Goal: Communication & Community: Answer question/provide support

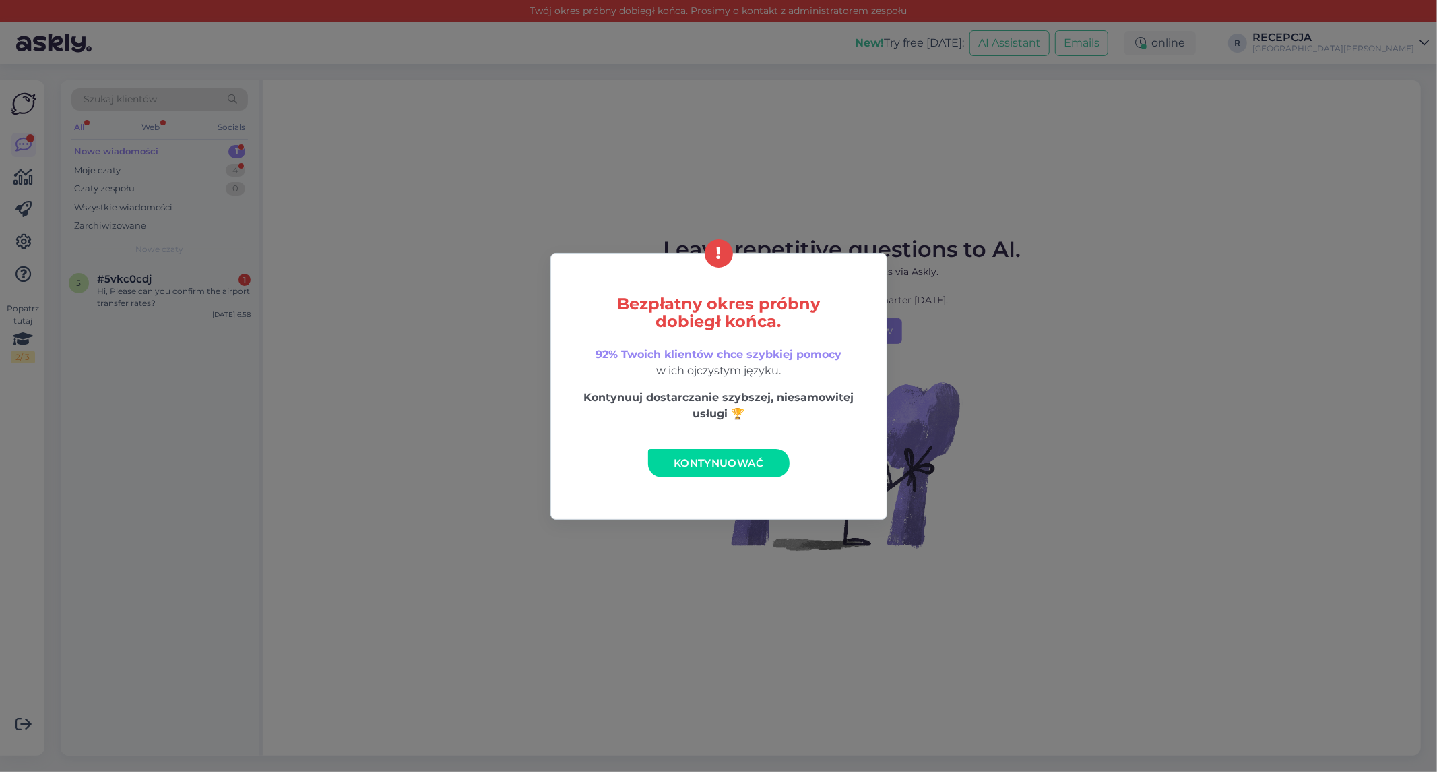
click at [724, 464] on span "Kontynuować" at bounding box center [719, 462] width 90 height 13
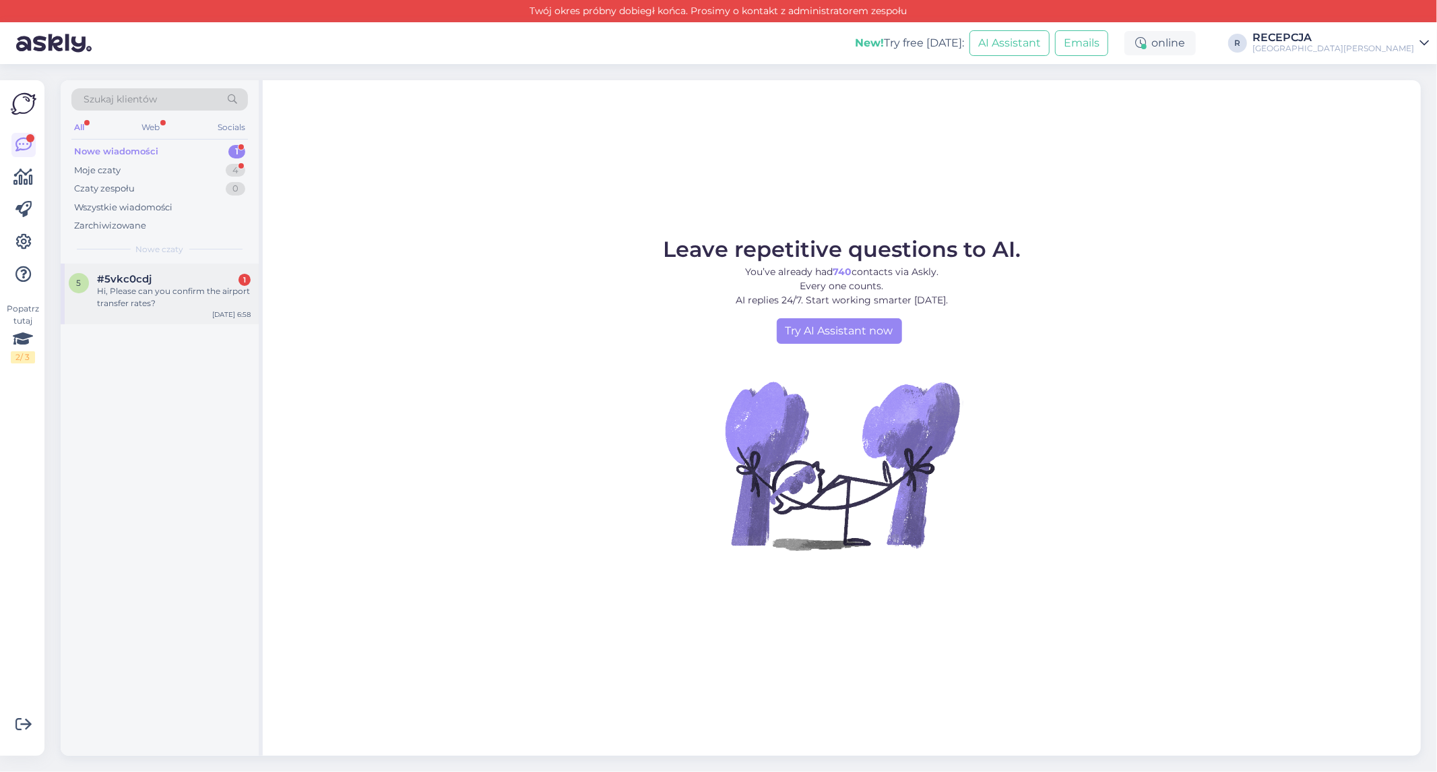
click at [169, 275] on div "#5vkc0cdj 1" at bounding box center [174, 279] width 154 height 12
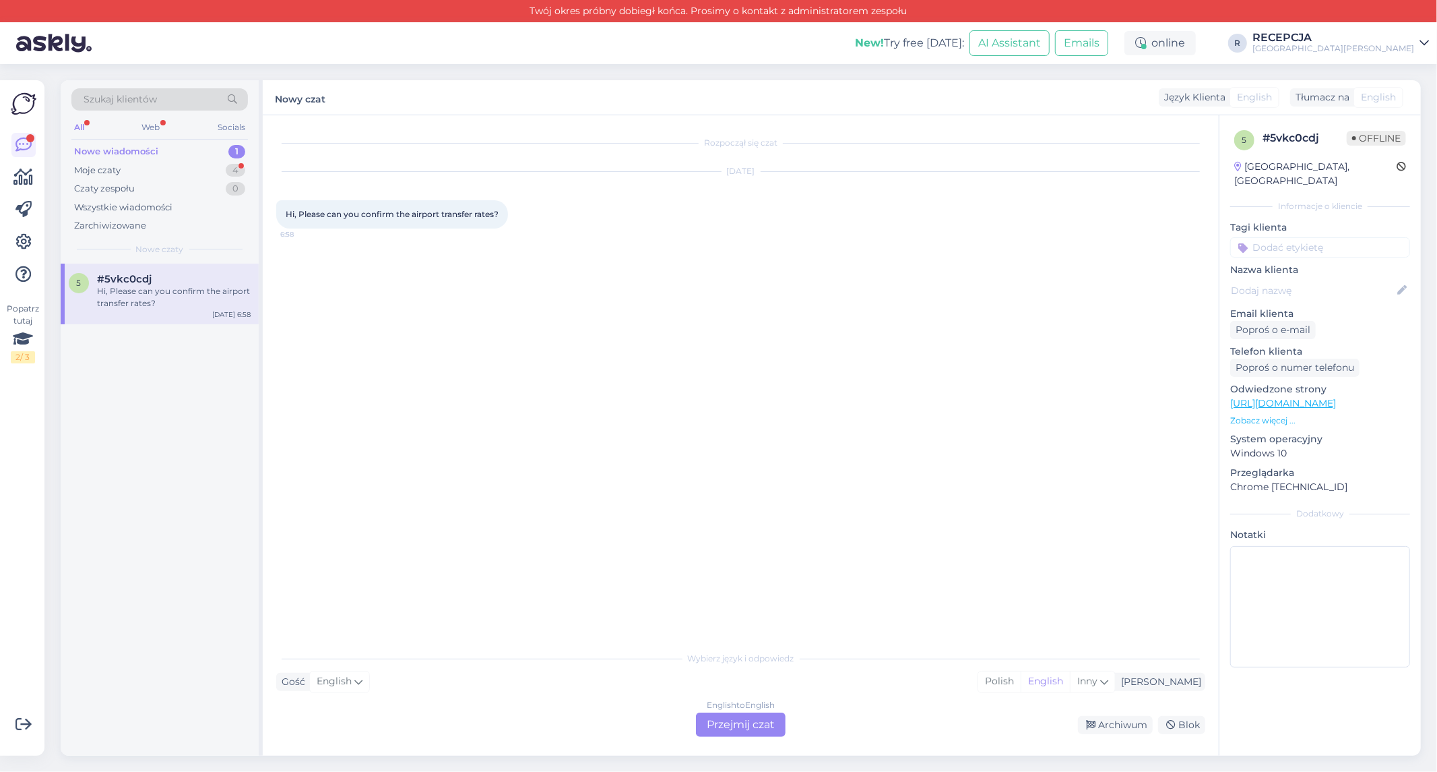
click at [150, 144] on div "Nowe wiadomości 1" at bounding box center [159, 151] width 177 height 19
click at [166, 177] on div "Moje czaty 4" at bounding box center [159, 170] width 177 height 19
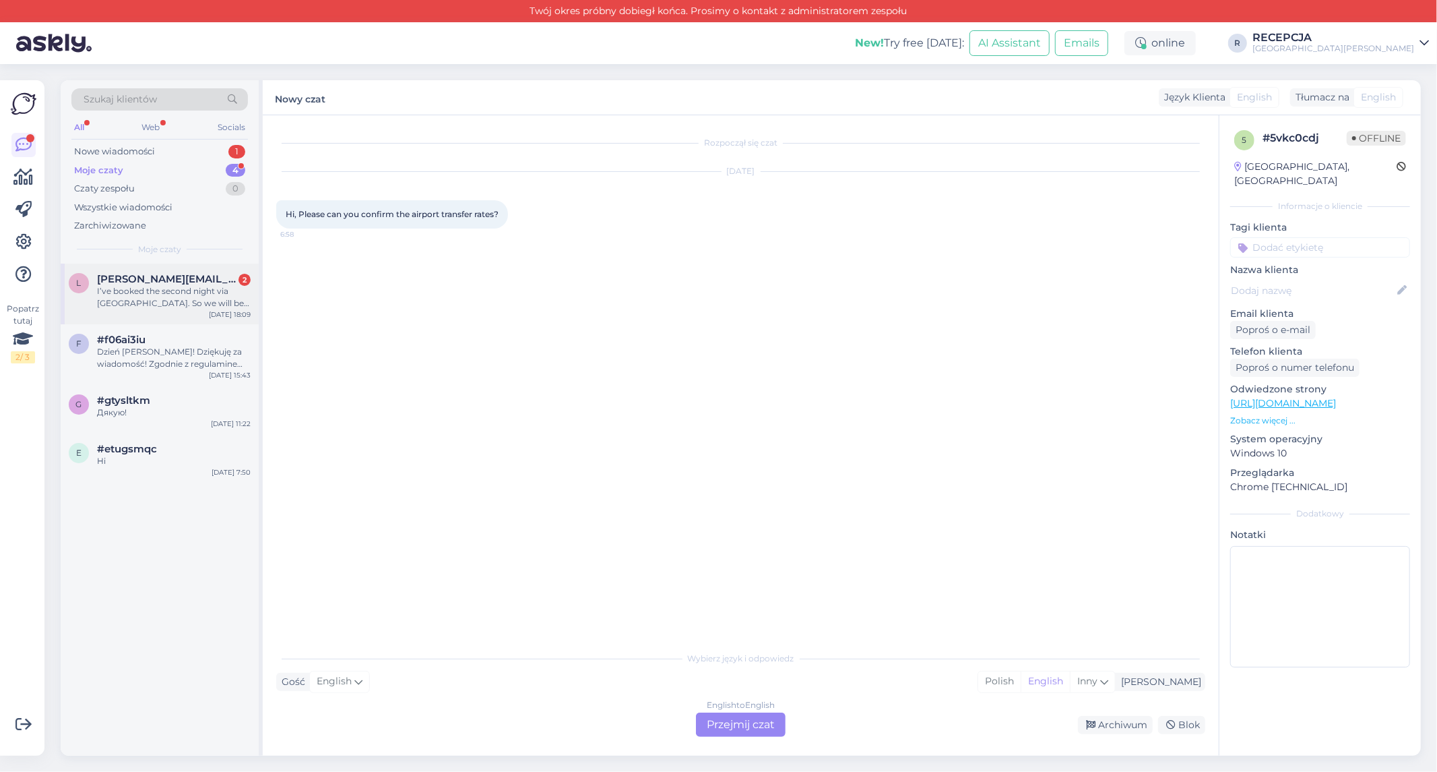
click at [173, 301] on div "I’ve booked the second night via [GEOGRAPHIC_DATA]. So we will be with you two …" at bounding box center [174, 297] width 154 height 24
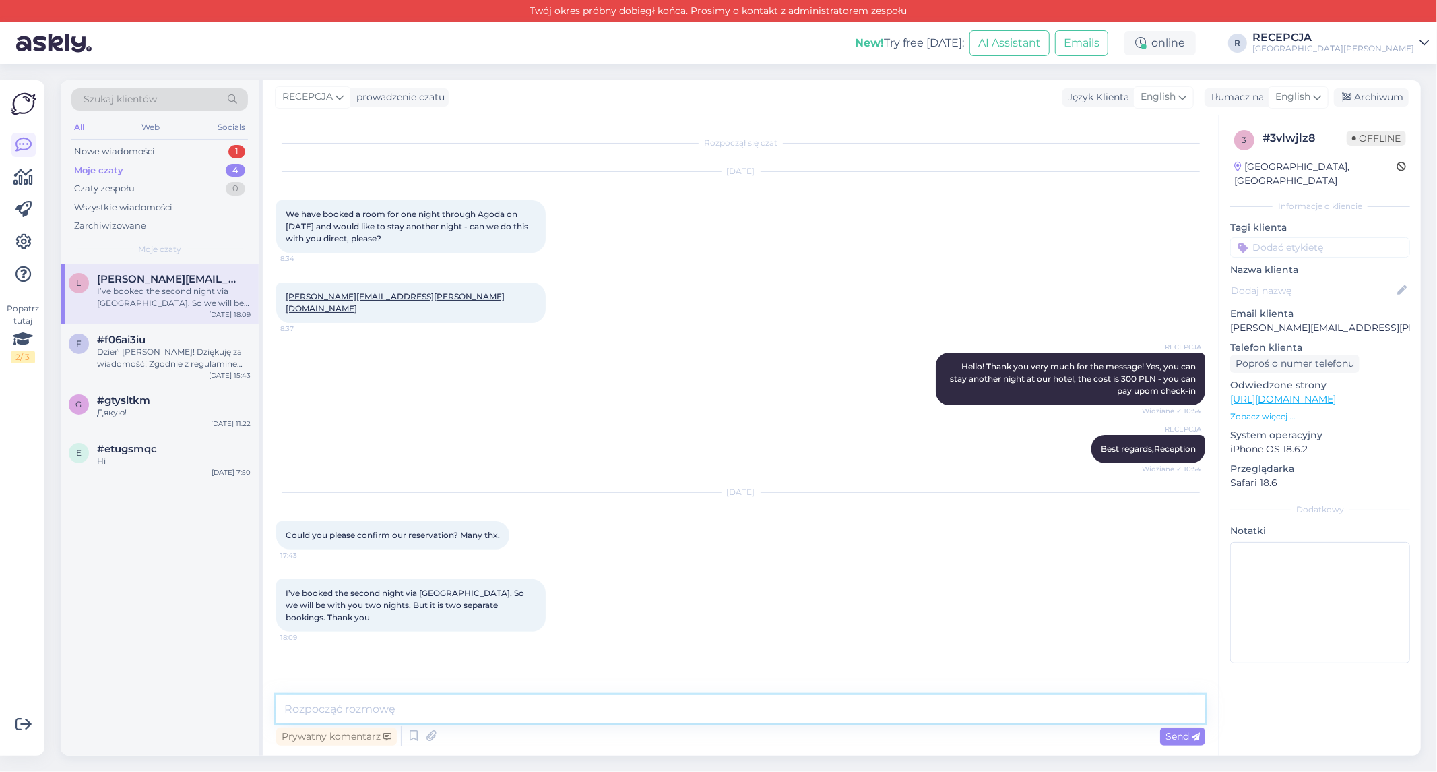
click at [555, 698] on textarea at bounding box center [740, 709] width 929 height 28
type textarea "we have both booking"
click at [1180, 731] on span "Send" at bounding box center [1183, 736] width 34 height 12
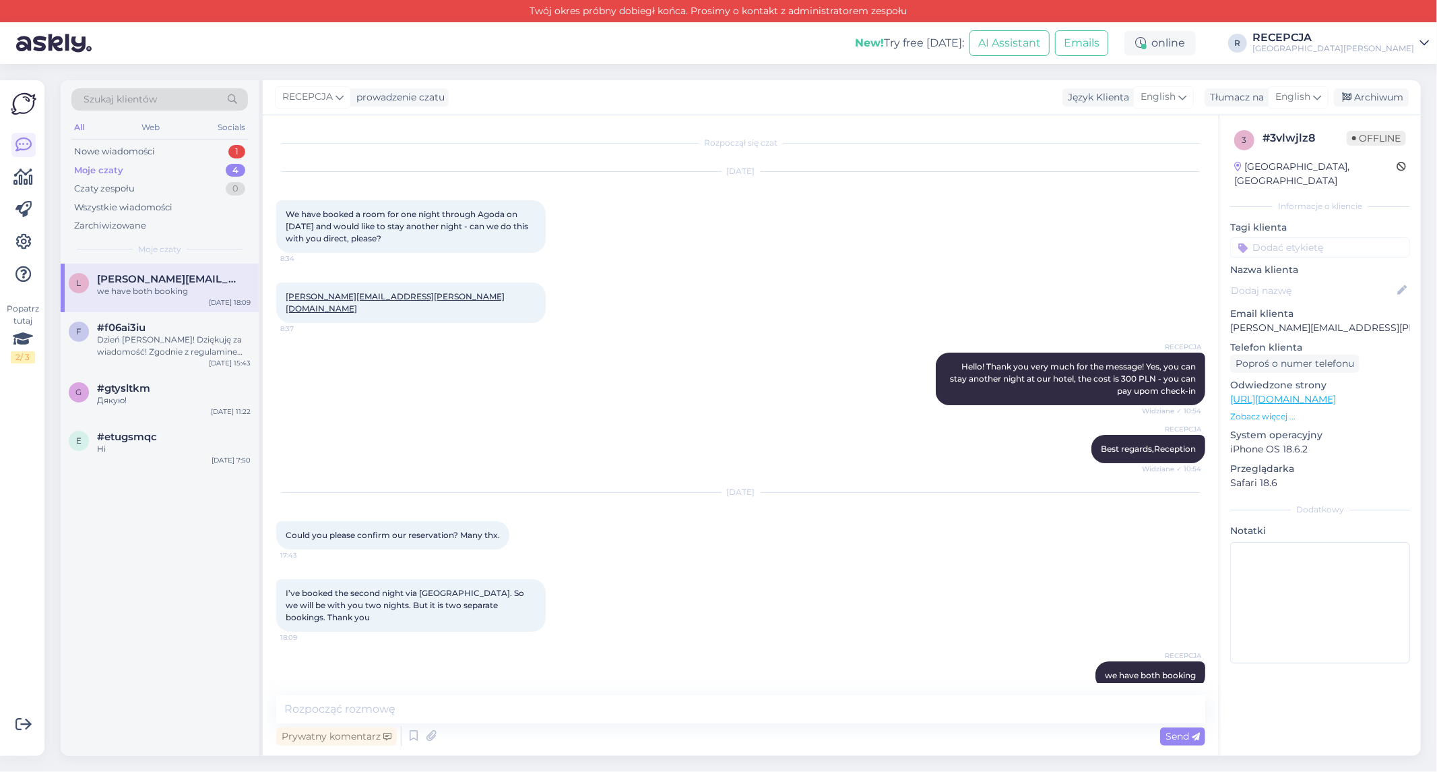
click at [22, 130] on div "Popatrz tutaj 2 / 3" at bounding box center [24, 418] width 26 height 654
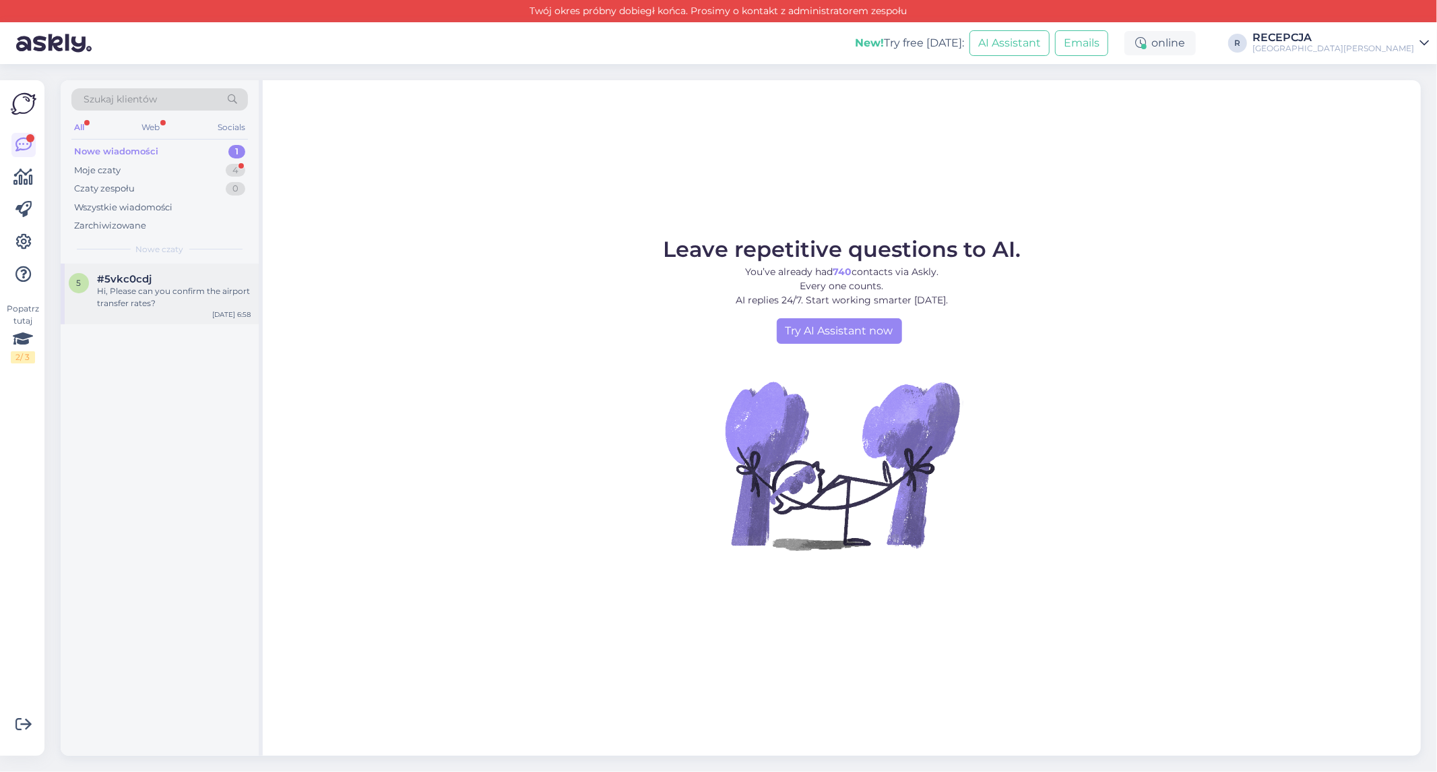
click at [149, 286] on div "Hi, Please can you confirm the airport transfer rates?" at bounding box center [174, 297] width 154 height 24
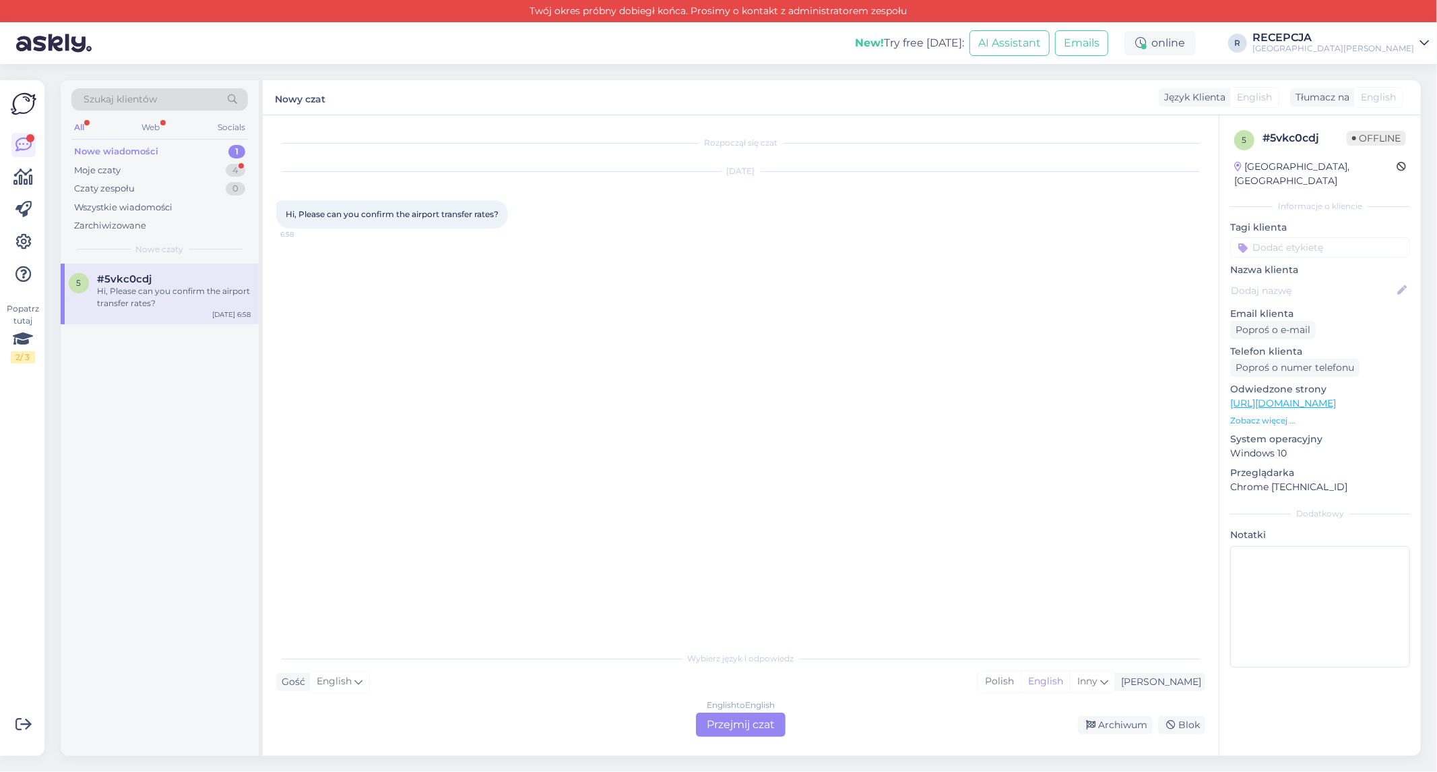
click at [109, 152] on div "Nowe wiadomości" at bounding box center [116, 151] width 84 height 13
click at [109, 164] on div "Moje czaty" at bounding box center [97, 170] width 47 height 13
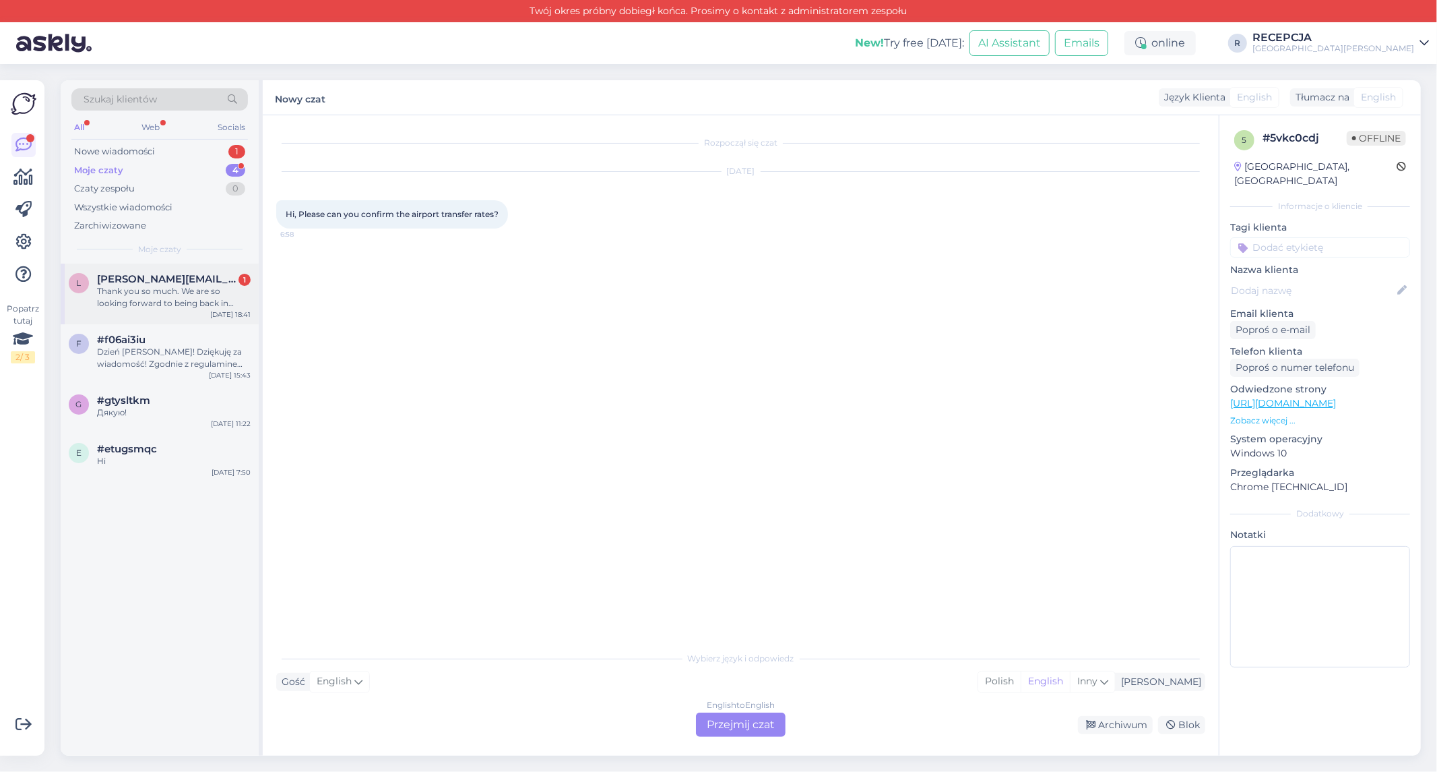
click at [148, 292] on div "Thank you so much. We are so looking forward to being back in [GEOGRAPHIC_DATA]…" at bounding box center [174, 297] width 154 height 24
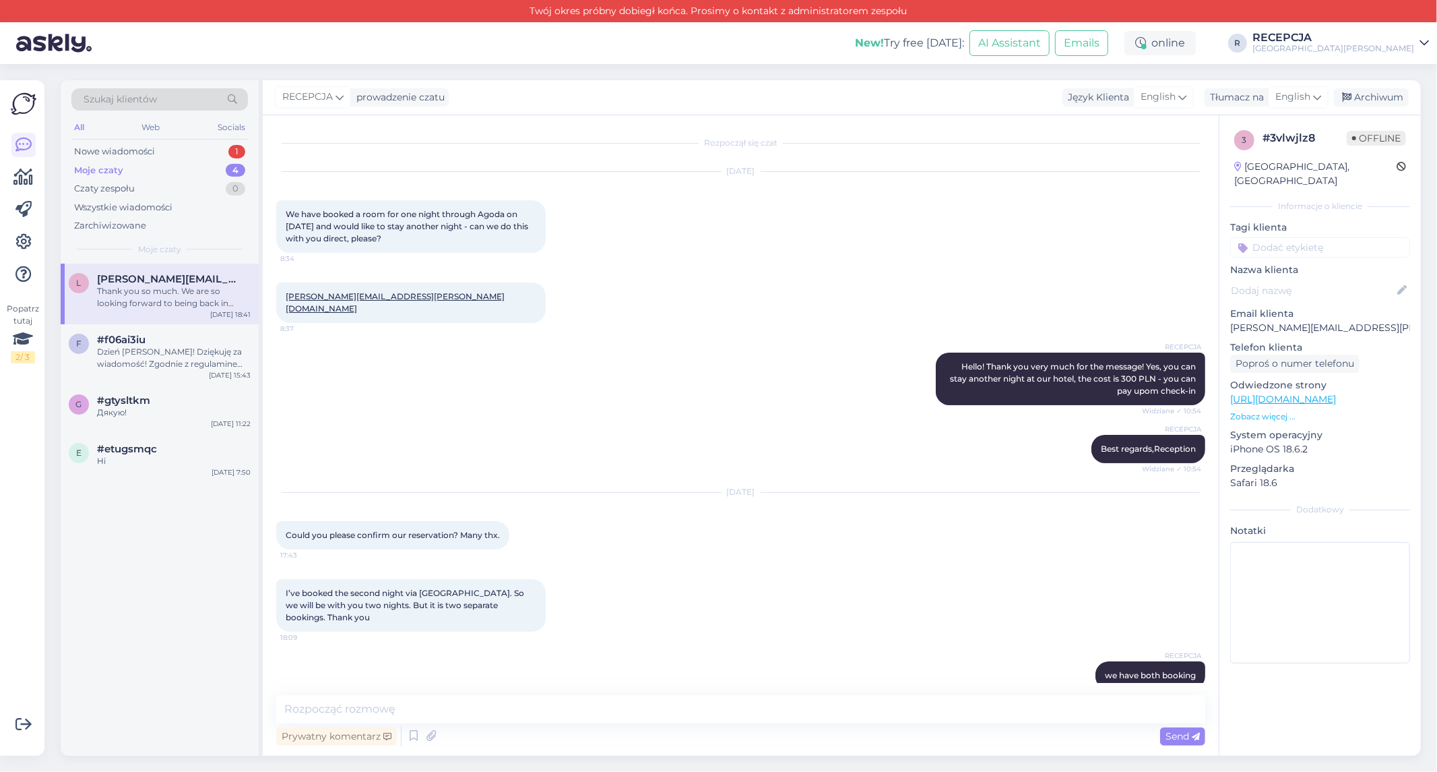
scroll to position [79, 0]
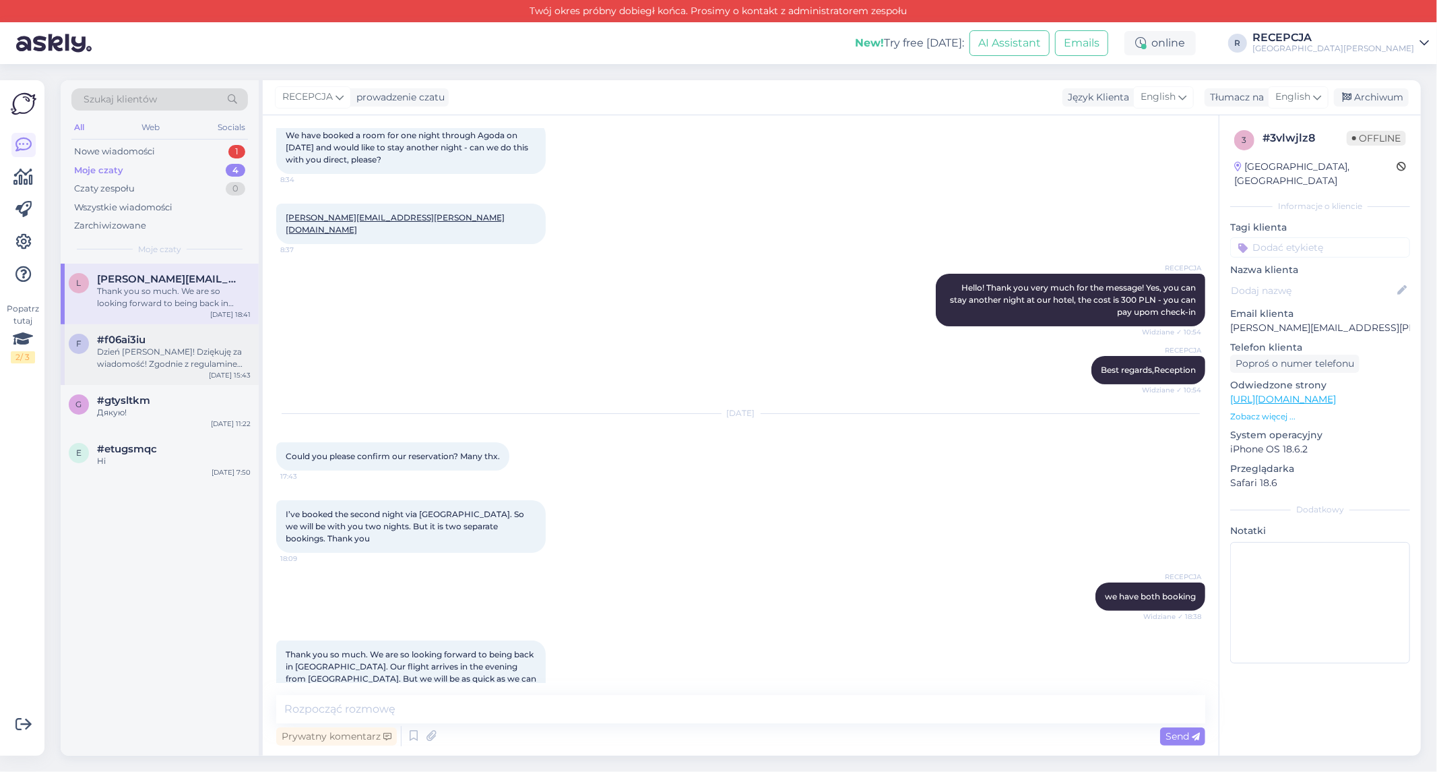
click at [147, 348] on div "Dzień [PERSON_NAME]! Dziękuję za wiadomość! Zgodnie z regulaminem naszej firmy,…" at bounding box center [174, 358] width 154 height 24
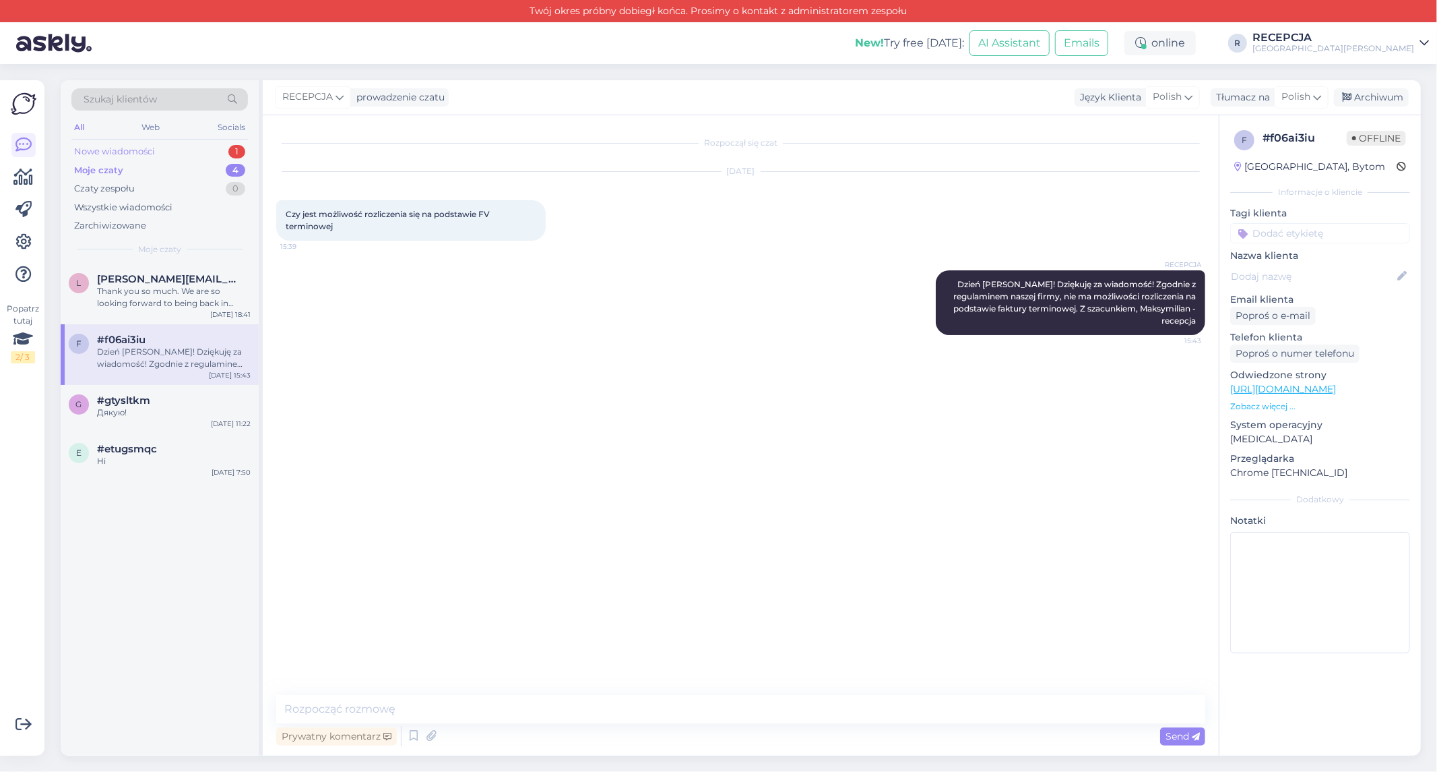
click at [133, 146] on div "Nowe wiadomości" at bounding box center [114, 151] width 81 height 13
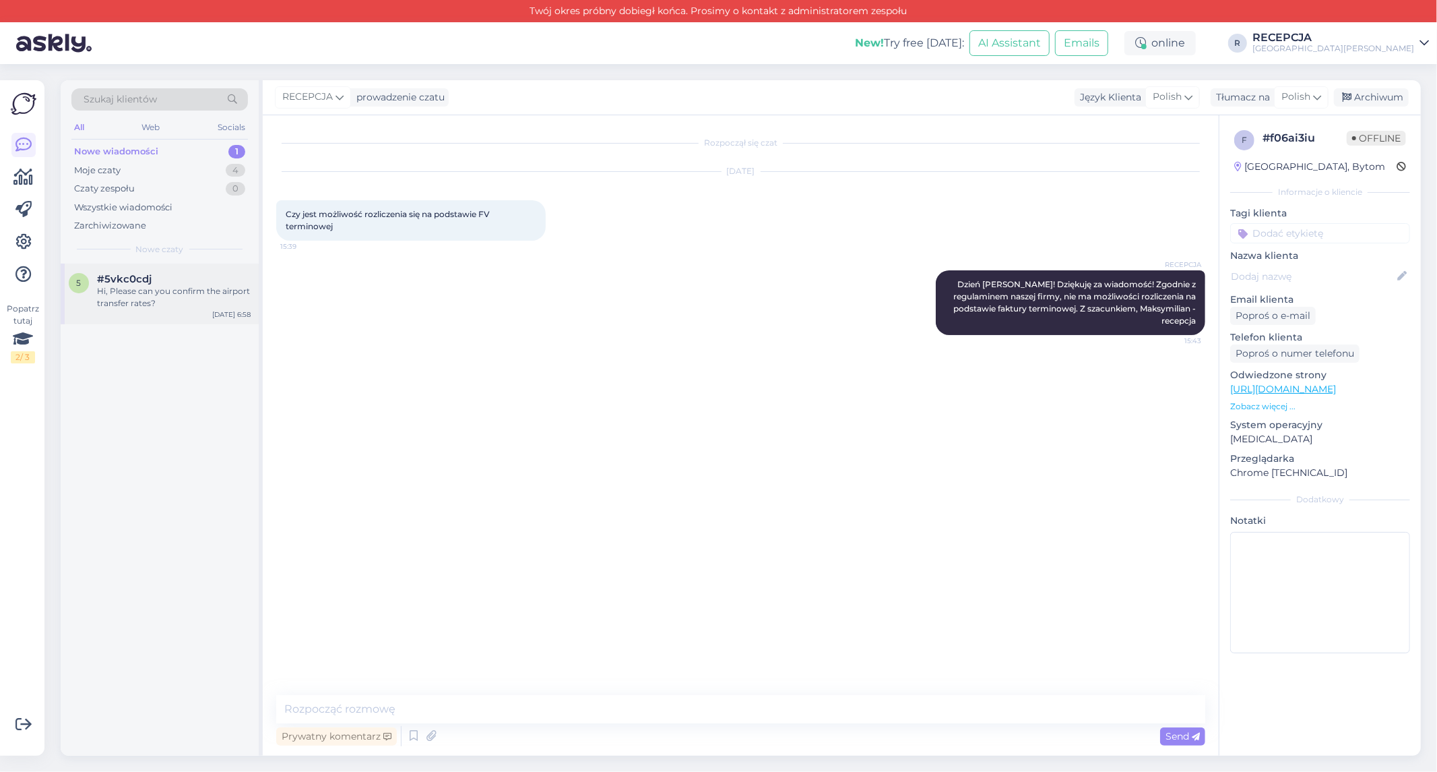
click at [129, 268] on div "5 #5vkc0cdj Hi, Please can you confirm the airport transfer rates? [DATE] 6:58" at bounding box center [160, 294] width 198 height 61
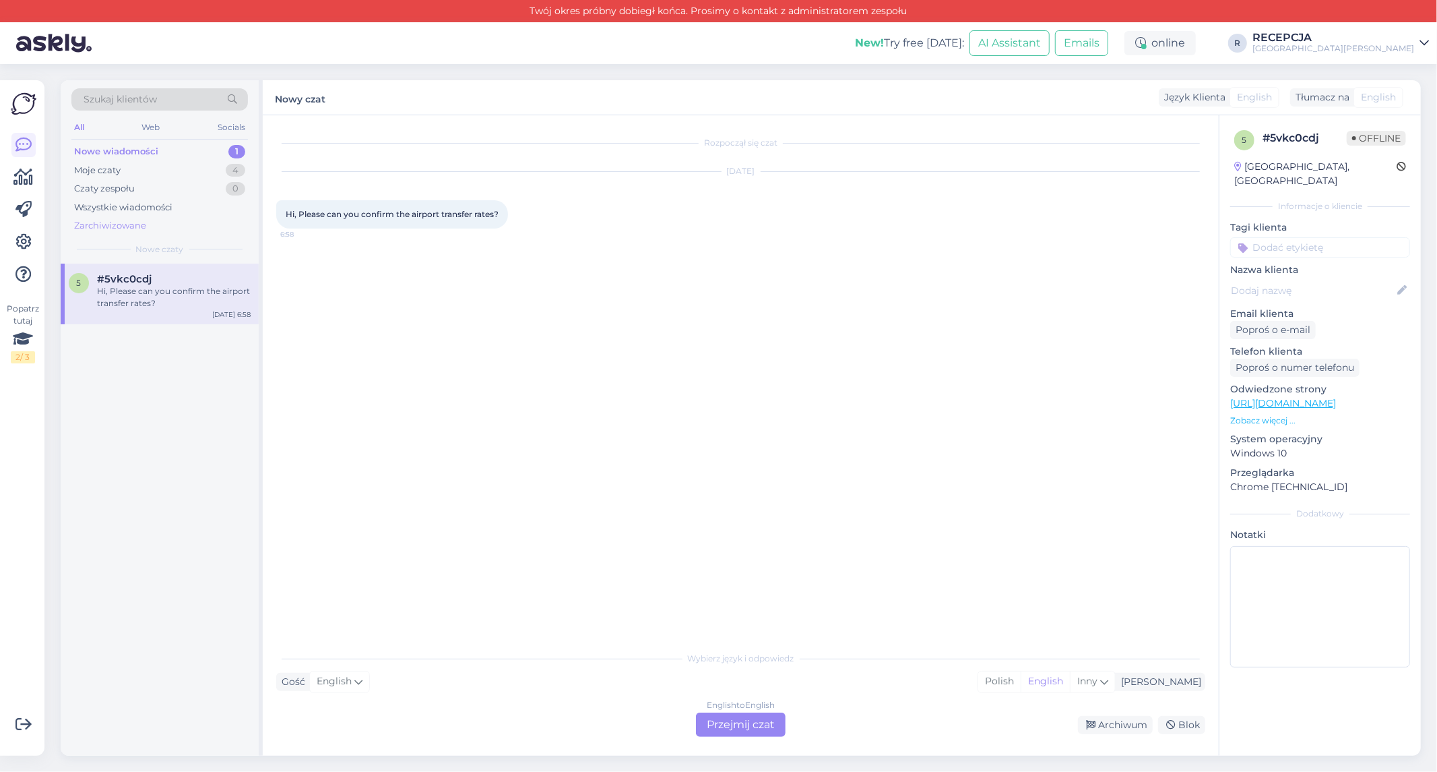
click at [106, 224] on div "Zarchiwizowane" at bounding box center [110, 225] width 72 height 13
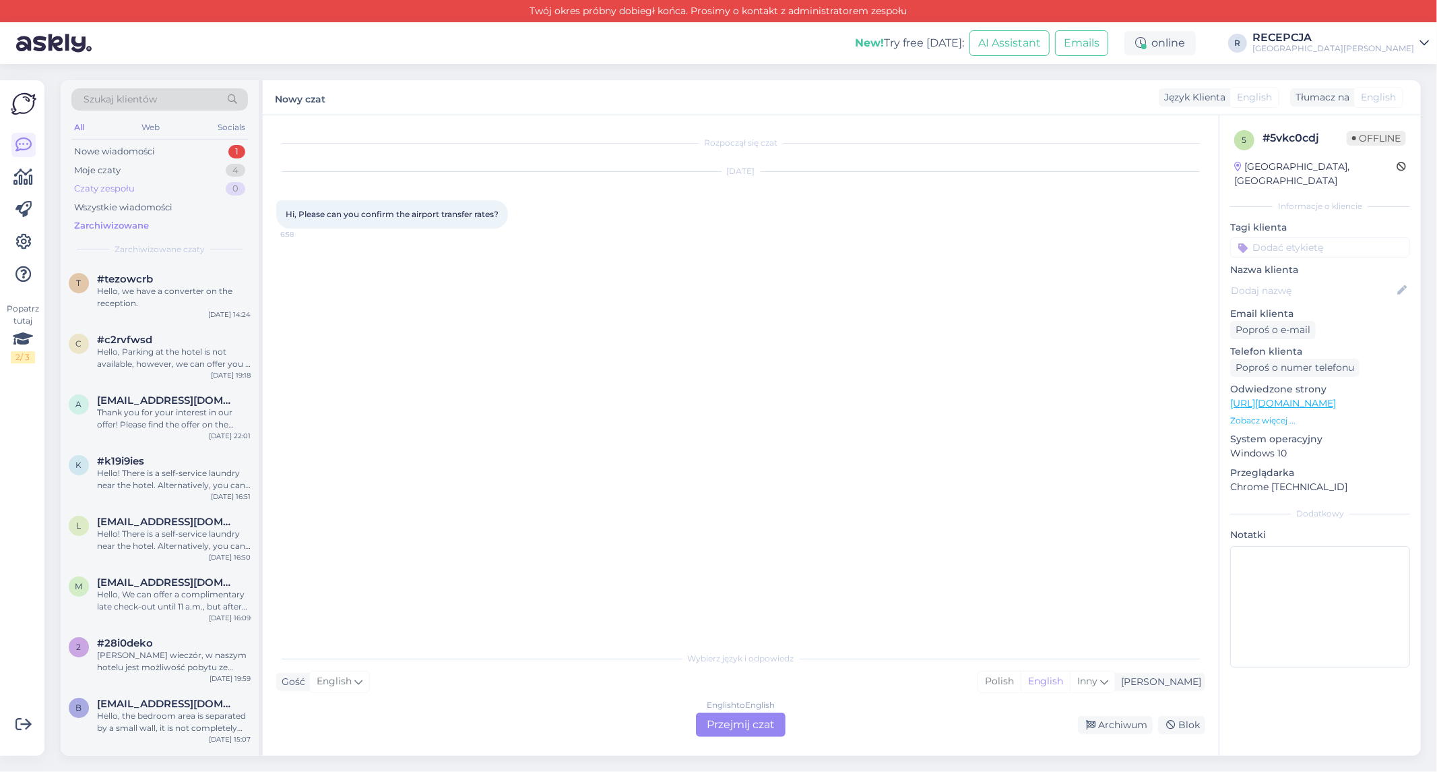
click at [104, 183] on div "Czaty zespołu" at bounding box center [104, 188] width 61 height 13
